Goal: Task Accomplishment & Management: Use online tool/utility

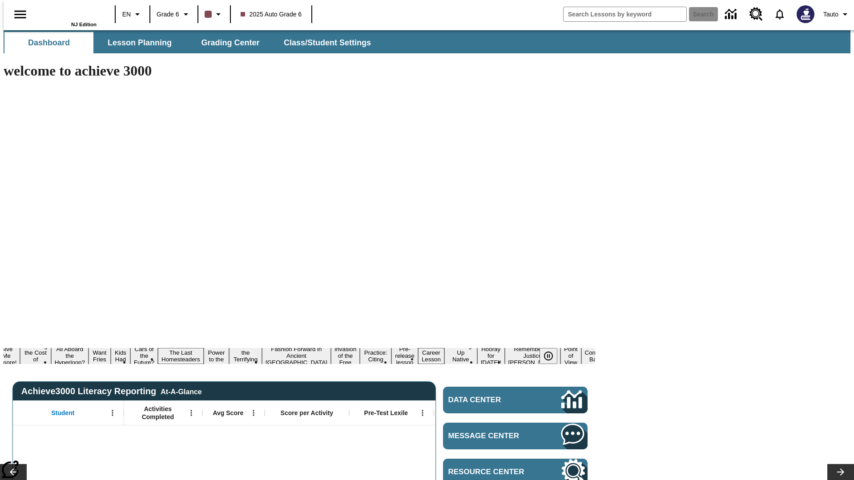
type input "-1"
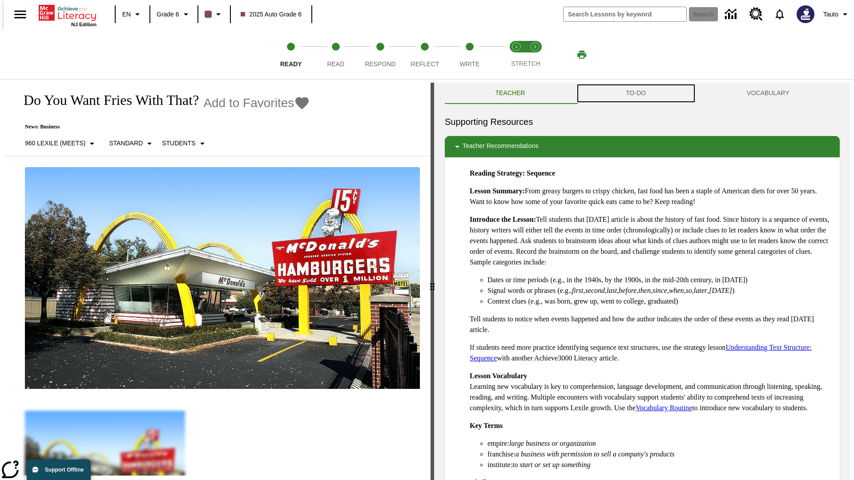
click at [636, 93] on button "TO-DO" at bounding box center [635, 93] width 121 height 21
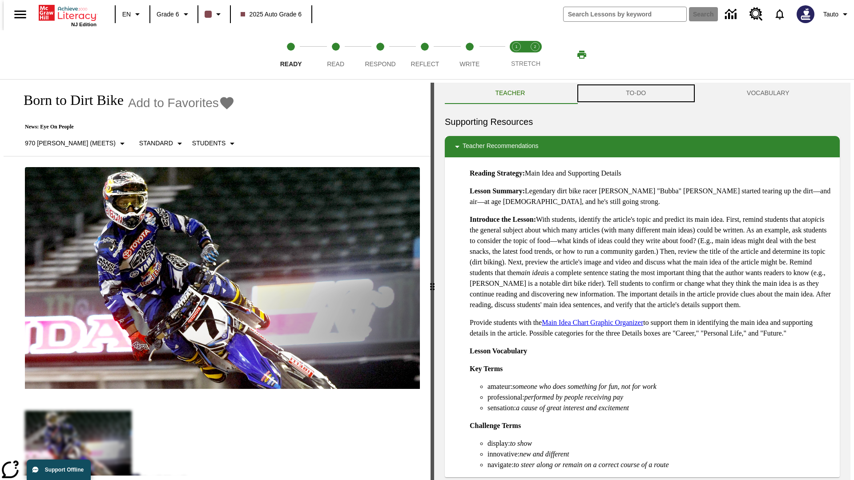
click at [636, 93] on button "TO-DO" at bounding box center [635, 93] width 121 height 21
